Goal: Find contact information

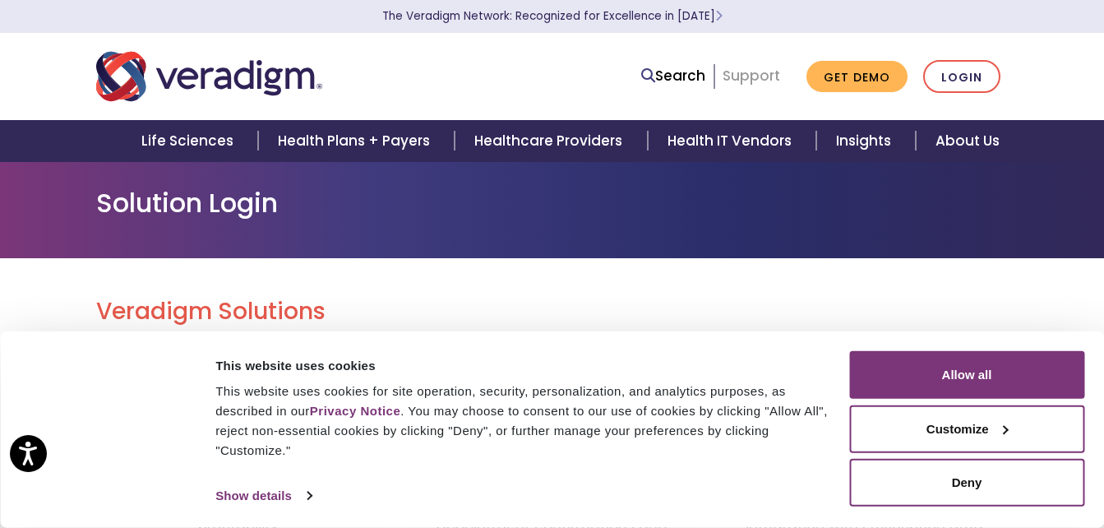
click at [748, 83] on link "Support" at bounding box center [751, 76] width 58 height 20
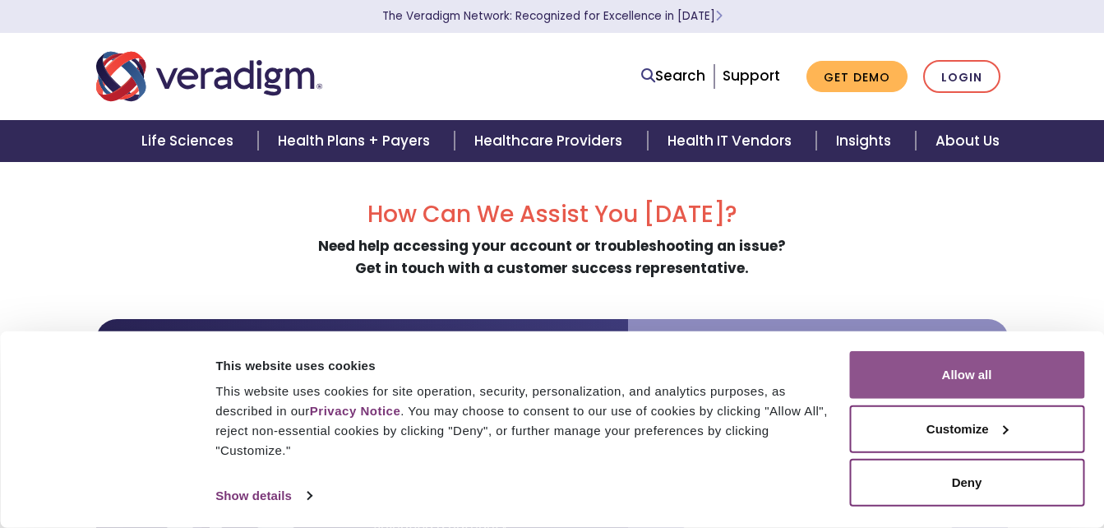
click at [984, 380] on button "Allow all" at bounding box center [966, 375] width 235 height 48
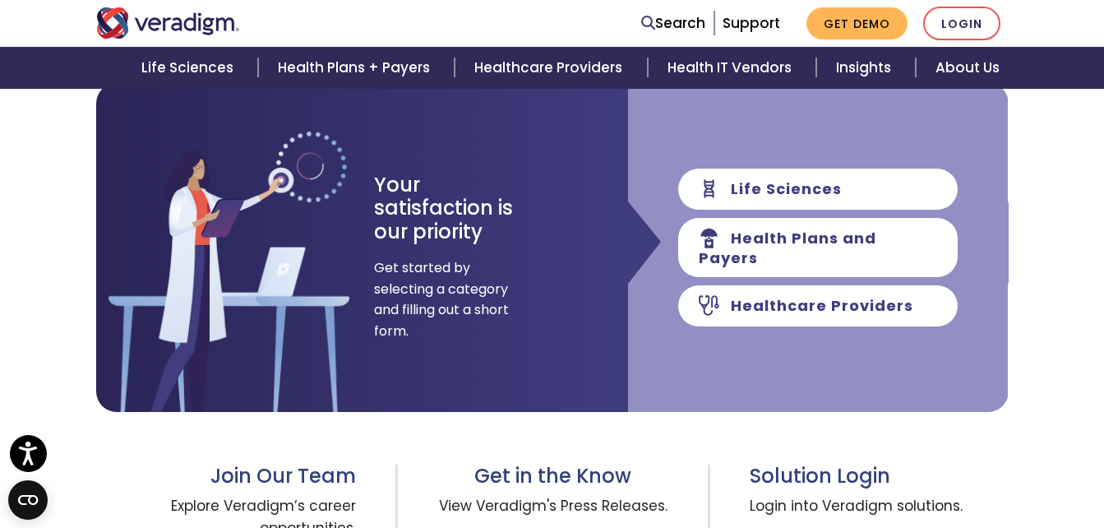
scroll to position [247, 0]
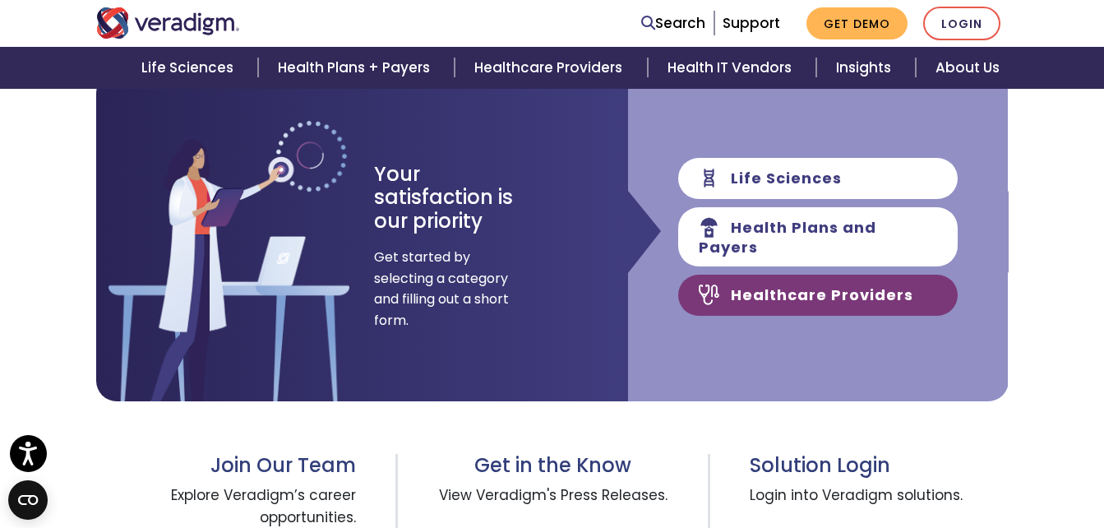
click at [881, 296] on link "Healthcare Providers" at bounding box center [817, 294] width 279 height 41
